Goal: Task Accomplishment & Management: Manage account settings

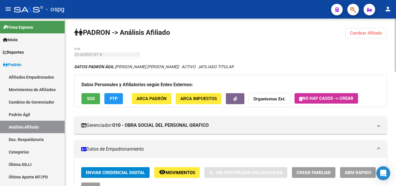
click at [361, 34] on span "Cambiar Afiliado" at bounding box center [366, 32] width 32 height 5
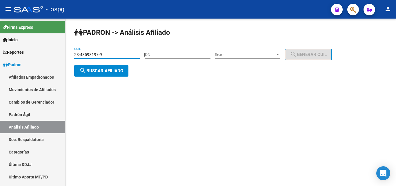
drag, startPoint x: 104, startPoint y: 55, endPoint x: 80, endPoint y: 52, distance: 24.5
click at [80, 52] on input "23-43593197-9" at bounding box center [106, 54] width 65 height 5
click at [107, 54] on input "23-43593197-9" at bounding box center [106, 54] width 65 height 5
drag, startPoint x: 107, startPoint y: 54, endPoint x: 55, endPoint y: 48, distance: 52.4
click at [60, 50] on mat-sidenav-container "Firma Express Inicio Calendario SSS Instructivos Contacto OS Reportes Ingresos …" at bounding box center [198, 102] width 396 height 167
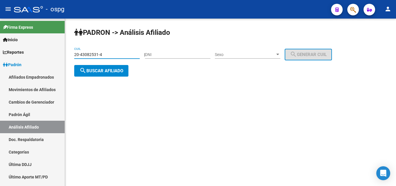
type input "20-43082531-4"
click at [106, 71] on span "search Buscar afiliado" at bounding box center [101, 70] width 44 height 5
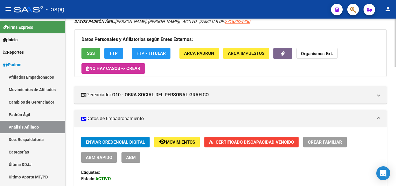
scroll to position [43, 0]
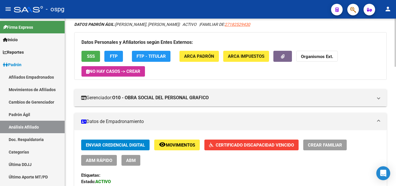
scroll to position [39, 0]
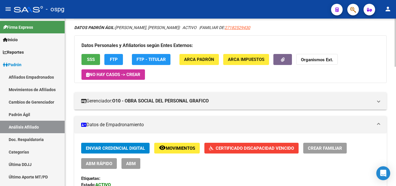
click at [395, 70] on div at bounding box center [394, 54] width 1 height 48
click at [280, 62] on button "button" at bounding box center [282, 59] width 19 height 11
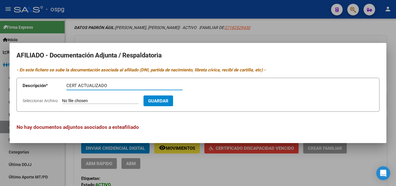
type input "CERT ACTUALIZADO"
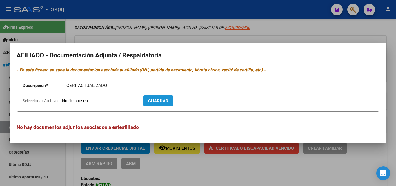
click at [166, 100] on span "Guardar" at bounding box center [158, 100] width 20 height 5
click at [91, 102] on input "Seleccionar Archivo" at bounding box center [100, 101] width 77 height 6
type input "C:\fakepath\20251007124947851.pdf"
click at [202, 102] on span "Guardar" at bounding box center [192, 100] width 20 height 5
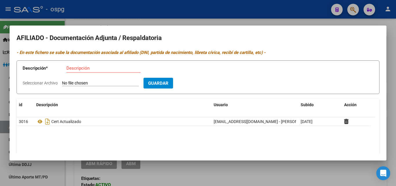
click at [325, 23] on div at bounding box center [198, 93] width 396 height 186
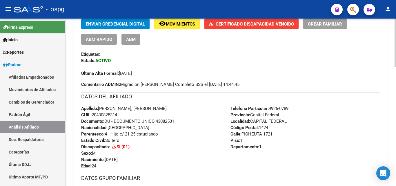
scroll to position [152, 0]
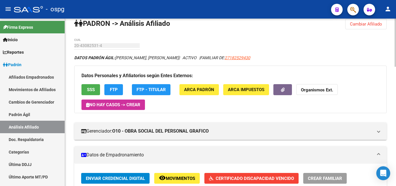
scroll to position [0, 0]
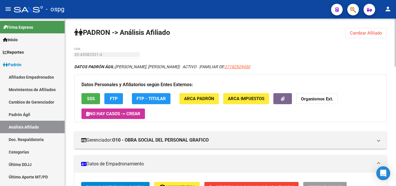
click at [395, 26] on div at bounding box center [394, 43] width 1 height 48
click at [352, 34] on span "Cambiar Afiliado" at bounding box center [366, 32] width 32 height 5
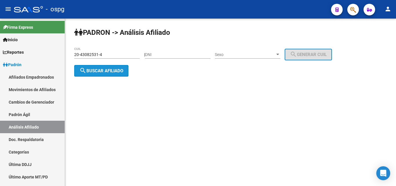
click at [108, 74] on button "search Buscar afiliado" at bounding box center [101, 71] width 54 height 12
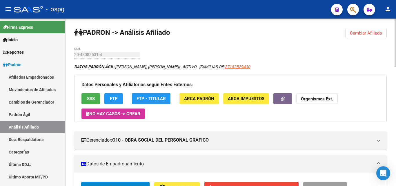
click at [353, 34] on span "Cambiar Afiliado" at bounding box center [366, 32] width 32 height 5
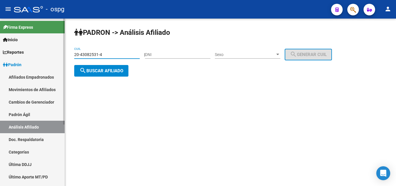
drag, startPoint x: 112, startPoint y: 54, endPoint x: 50, endPoint y: 53, distance: 62.3
click at [50, 53] on mat-sidenav-container "Firma Express Inicio Calendario SSS Instructivos Contacto OS Reportes Ingresos …" at bounding box center [198, 102] width 396 height 167
type input "20-45614958-9"
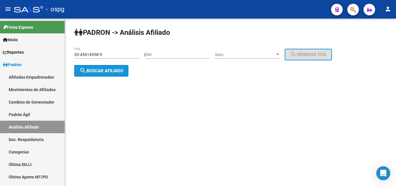
click at [109, 70] on span "search Buscar afiliado" at bounding box center [101, 70] width 44 height 5
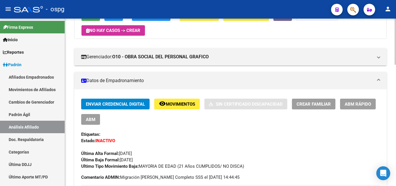
scroll to position [84, 0]
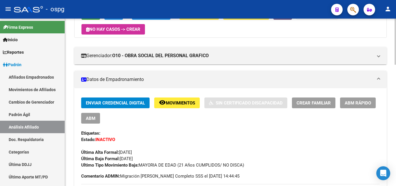
click at [395, 84] on div at bounding box center [394, 64] width 1 height 46
click at [95, 116] on span "ABM" at bounding box center [91, 118] width 10 height 5
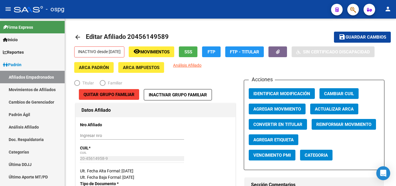
radio input "true"
type input "30-71210286-8"
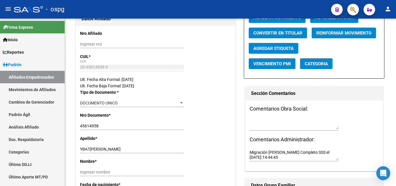
scroll to position [94, 0]
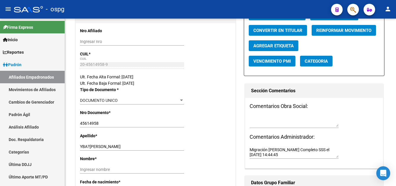
click at [395, 70] on div at bounding box center [394, 57] width 1 height 37
drag, startPoint x: 123, startPoint y: 147, endPoint x: 97, endPoint y: 147, distance: 26.7
click at [97, 147] on input "YBA?[PERSON_NAME]" at bounding box center [132, 146] width 104 height 5
type input "YBA?EZ,"
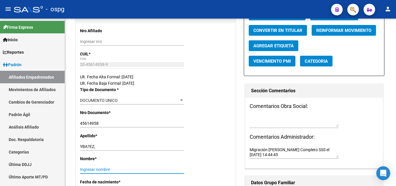
drag, startPoint x: 98, startPoint y: 165, endPoint x: 88, endPoint y: 169, distance: 11.2
click at [88, 169] on input "Ingresar nombre" at bounding box center [132, 169] width 104 height 5
paste input "[PERSON_NAME]"
type input "[PERSON_NAME]"
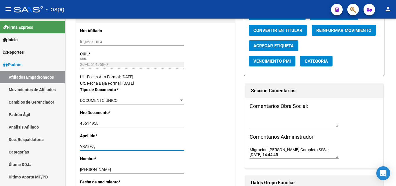
drag, startPoint x: 97, startPoint y: 147, endPoint x: 69, endPoint y: 147, distance: 28.4
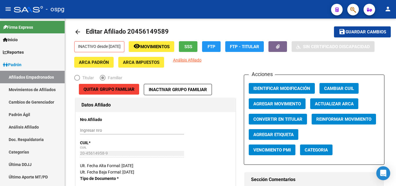
scroll to position [0, 0]
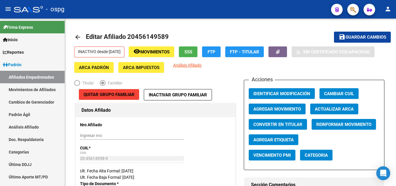
click at [395, 38] on div at bounding box center [394, 37] width 1 height 37
type input "[PERSON_NAME]"
click at [362, 38] on span "Guardar cambios" at bounding box center [365, 37] width 41 height 5
click at [395, 6] on div "menu - ospg person Firma Express Inicio Calendario SSS Instructivos Contacto OS…" at bounding box center [198, 93] width 396 height 186
click at [349, 10] on button "button" at bounding box center [353, 10] width 12 height 12
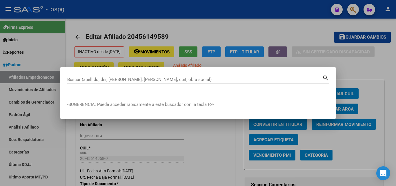
click at [358, 56] on div at bounding box center [198, 93] width 396 height 186
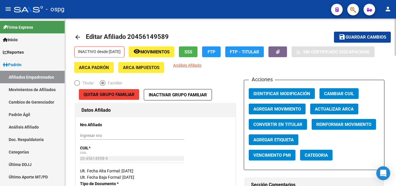
click at [395, 29] on div at bounding box center [394, 37] width 1 height 37
click at [394, 23] on div at bounding box center [394, 37] width 1 height 37
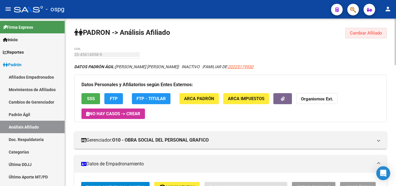
click at [352, 33] on span "Cambiar Afiliado" at bounding box center [366, 32] width 32 height 5
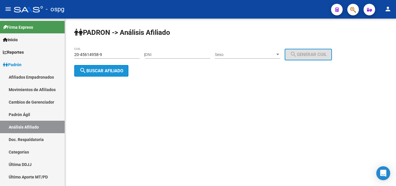
click at [118, 72] on span "search Buscar afiliado" at bounding box center [101, 70] width 44 height 5
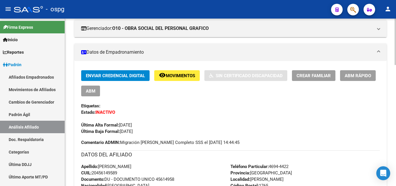
scroll to position [102, 0]
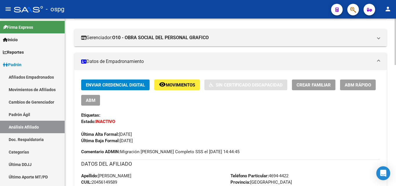
click at [395, 82] on div at bounding box center [394, 70] width 1 height 46
click at [97, 103] on button "ABM" at bounding box center [90, 100] width 19 height 11
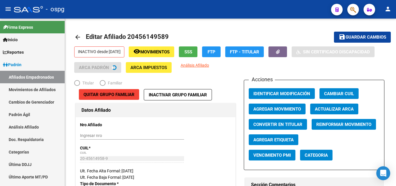
radio input "true"
type input "30-71210286-8"
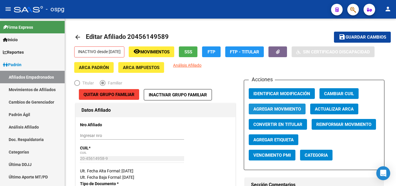
click at [272, 108] on span "Agregar Movimiento" at bounding box center [276, 108] width 47 height 5
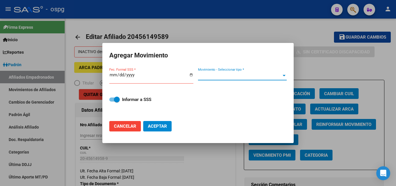
click at [284, 74] on div at bounding box center [283, 75] width 5 height 5
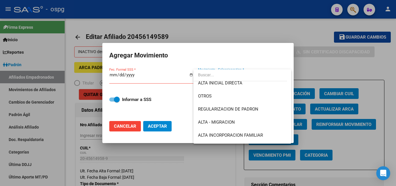
scroll to position [44, 0]
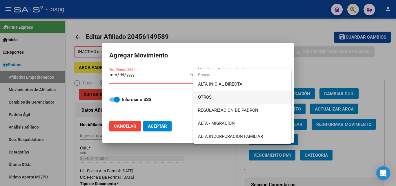
click at [214, 97] on span "OTROS" at bounding box center [242, 97] width 89 height 13
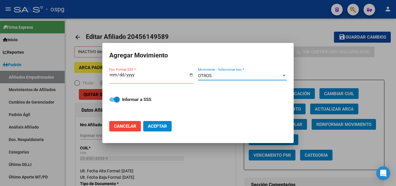
click at [111, 74] on input "Fec. Formal SSS *" at bounding box center [151, 76] width 84 height 9
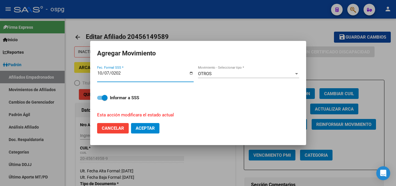
type input "[DATE]"
click at [150, 127] on span "Aceptar" at bounding box center [145, 127] width 19 height 5
checkbox input "false"
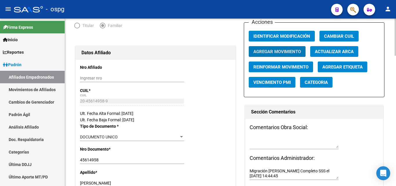
scroll to position [0, 0]
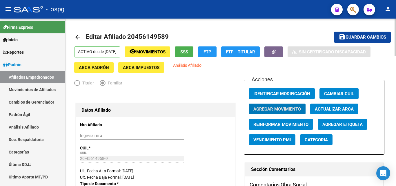
click at [78, 36] on mat-icon "arrow_back" at bounding box center [77, 37] width 7 height 7
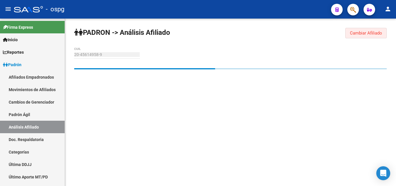
click at [358, 33] on span "Cambiar Afiliado" at bounding box center [366, 32] width 32 height 5
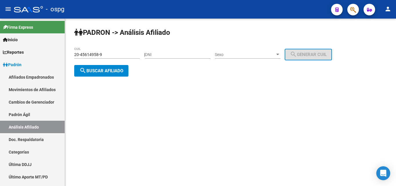
click at [112, 68] on span "search Buscar afiliado" at bounding box center [101, 70] width 44 height 5
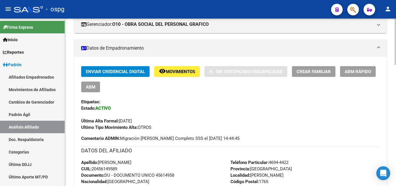
scroll to position [10, 0]
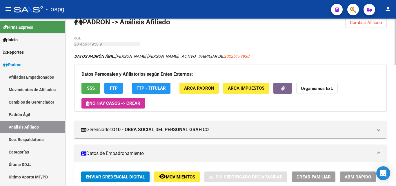
click at [395, 45] on div at bounding box center [394, 44] width 1 height 46
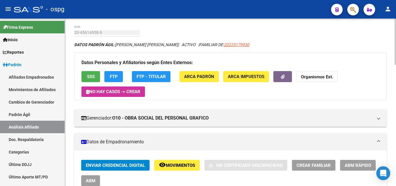
scroll to position [18, 0]
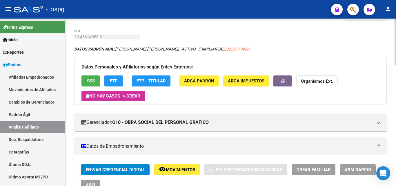
scroll to position [0, 0]
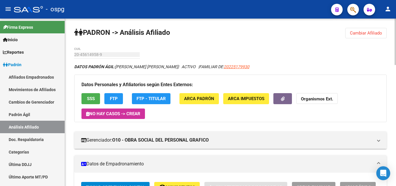
click at [395, 51] on div at bounding box center [394, 42] width 1 height 46
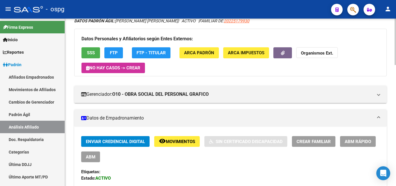
click at [395, 62] on div at bounding box center [394, 54] width 1 height 46
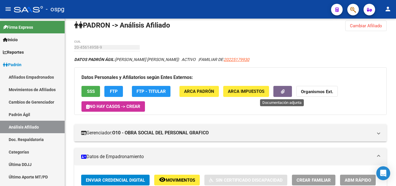
click at [283, 90] on icon "button" at bounding box center [283, 91] width 4 height 4
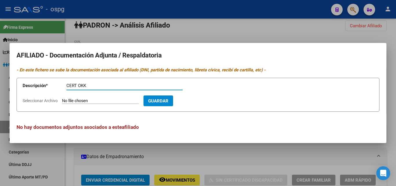
type input "CERT OKK"
click at [83, 100] on input "Seleccionar Archivo" at bounding box center [100, 101] width 77 height 6
type input "C:\fakepath\20251007131717130.pdf"
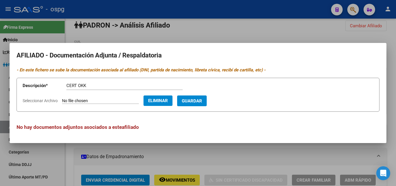
click at [206, 104] on button "Guardar" at bounding box center [192, 100] width 30 height 11
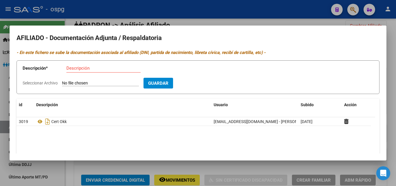
click at [168, 82] on span "Guardar" at bounding box center [158, 83] width 20 height 5
click at [84, 83] on input "Seleccionar Archivo" at bounding box center [100, 84] width 77 height 6
click at [119, 70] on input "Descripción" at bounding box center [103, 67] width 74 height 5
type input "CERT OKK"
click at [171, 80] on button "Guardar" at bounding box center [158, 83] width 30 height 11
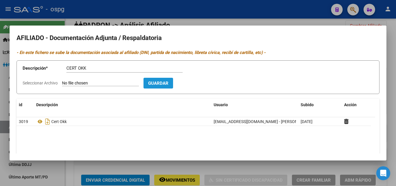
click at [168, 85] on span "Guardar" at bounding box center [158, 83] width 20 height 5
click at [101, 84] on input "Seleccionar Archivo" at bounding box center [100, 84] width 77 height 6
type input "C:\fakepath\20251007131717130.pdf"
click at [199, 84] on span "Guardar" at bounding box center [192, 83] width 20 height 5
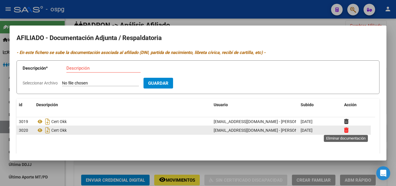
click at [345, 131] on icon at bounding box center [346, 130] width 4 height 6
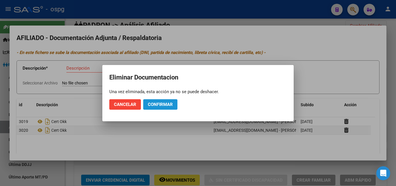
click at [162, 106] on span "Confirmar" at bounding box center [160, 104] width 25 height 5
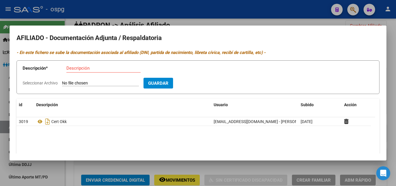
click at [325, 22] on div at bounding box center [198, 93] width 396 height 186
